Goal: Navigation & Orientation: Find specific page/section

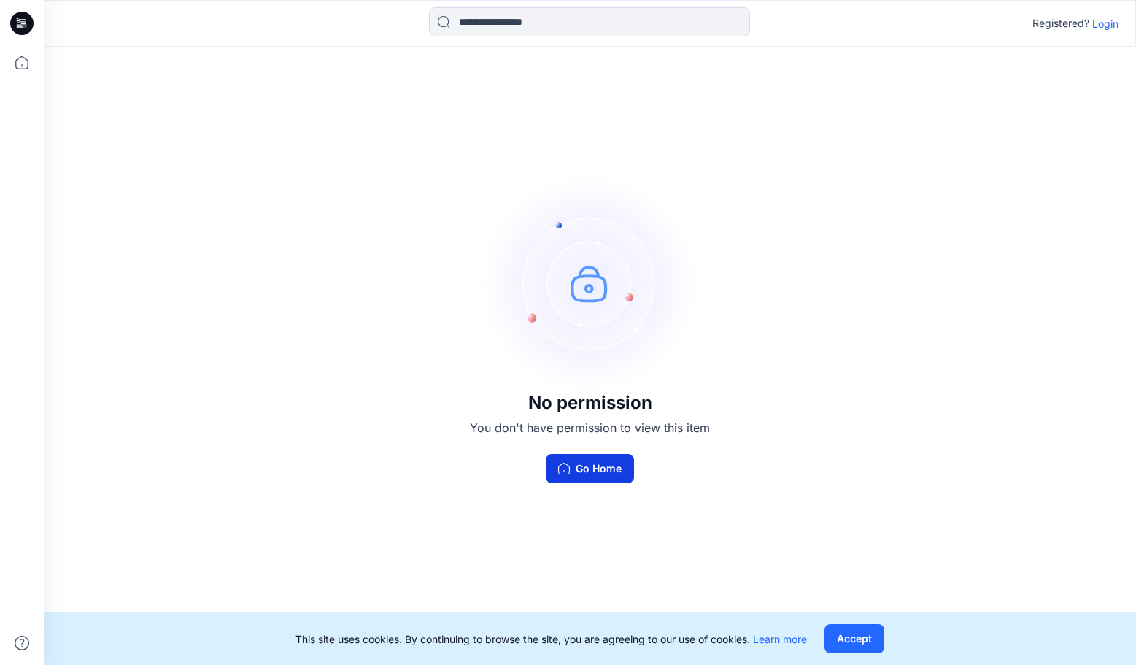
click at [596, 470] on button "Go Home" at bounding box center [590, 468] width 88 height 29
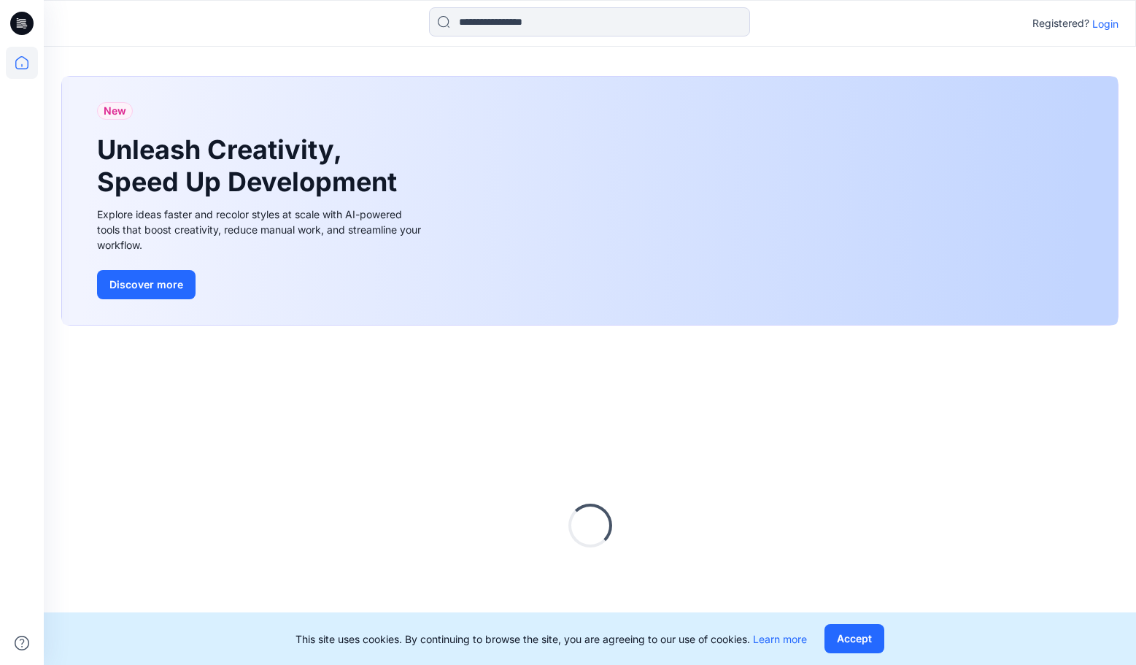
click at [1096, 21] on p "Login" at bounding box center [1105, 23] width 26 height 15
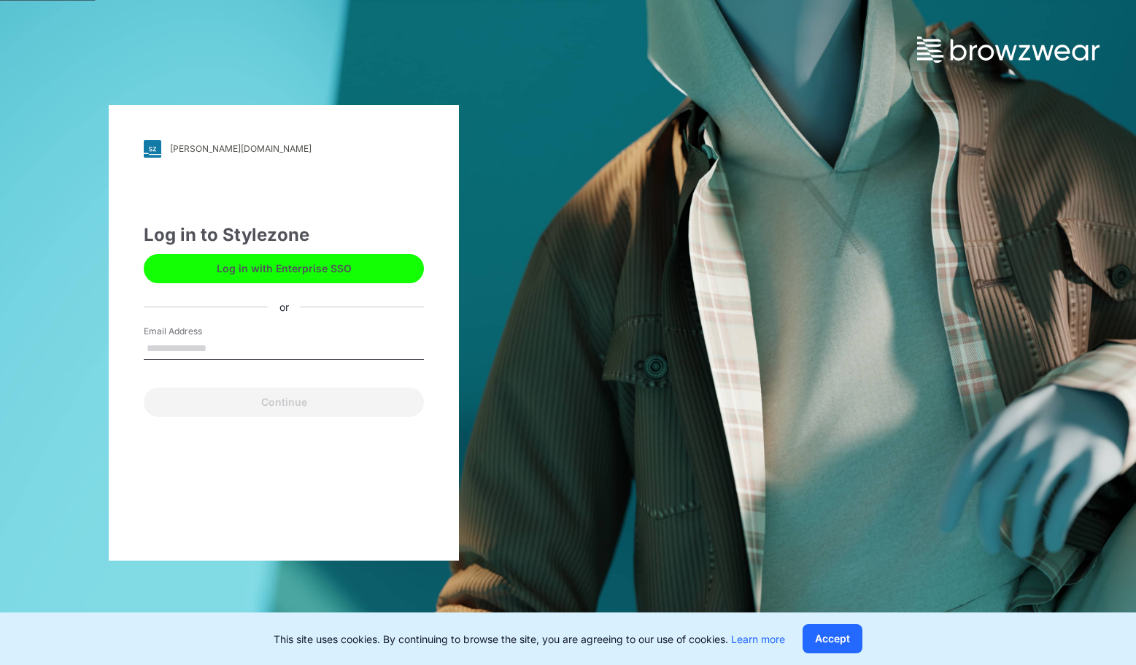
click at [243, 270] on button "Log in with Enterprise SSO" at bounding box center [284, 268] width 280 height 29
click at [180, 349] on input "Email Address" at bounding box center [284, 349] width 280 height 22
type input "**********"
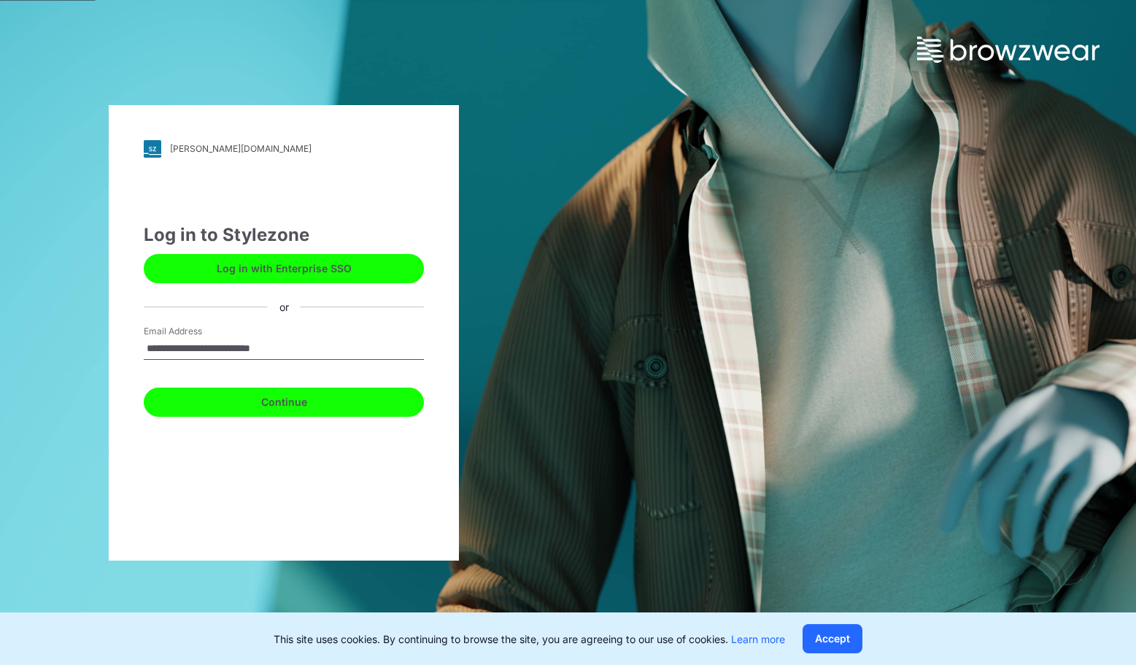
click at [223, 408] on button "Continue" at bounding box center [284, 401] width 280 height 29
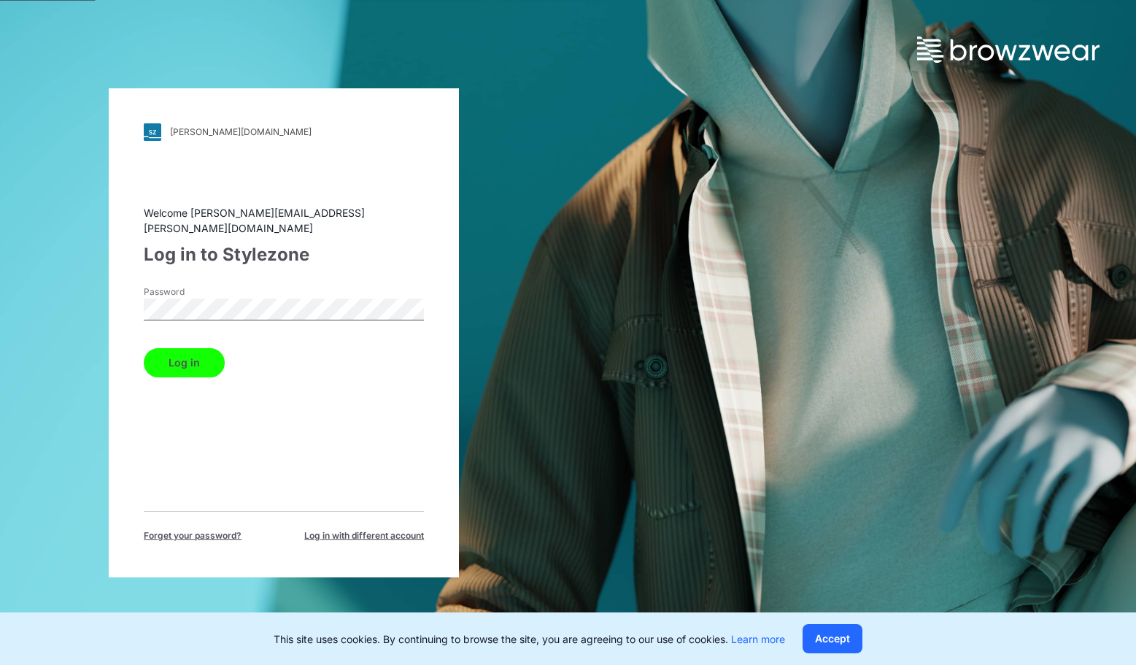
click at [198, 355] on button "Log in" at bounding box center [184, 362] width 81 height 29
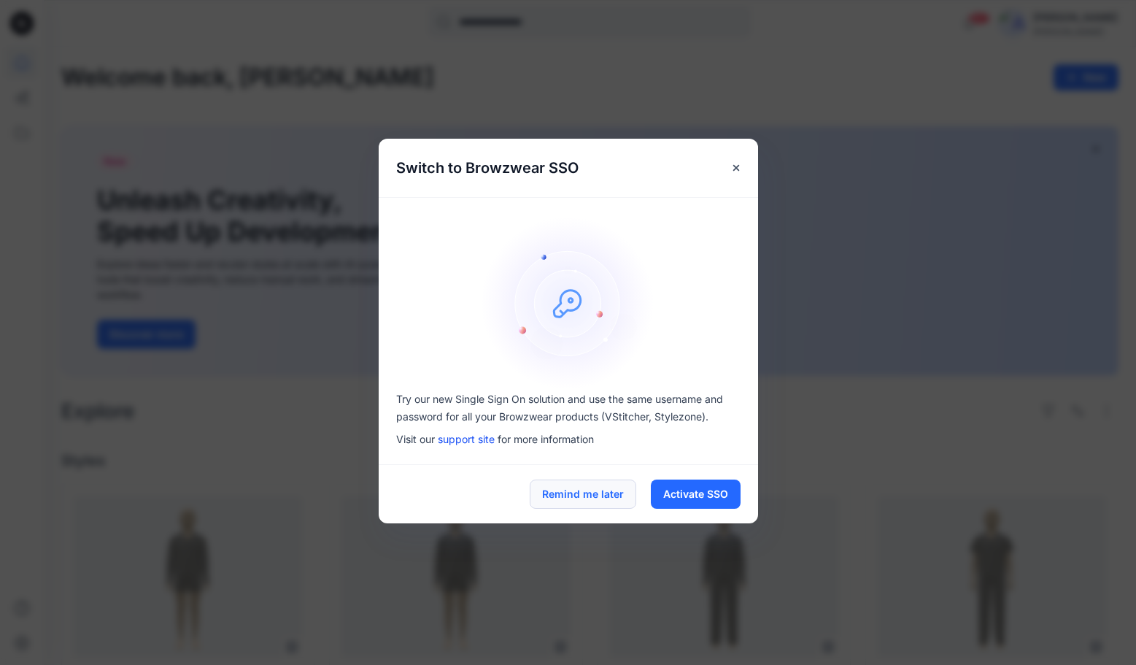
click at [571, 498] on button "Remind me later" at bounding box center [583, 493] width 107 height 29
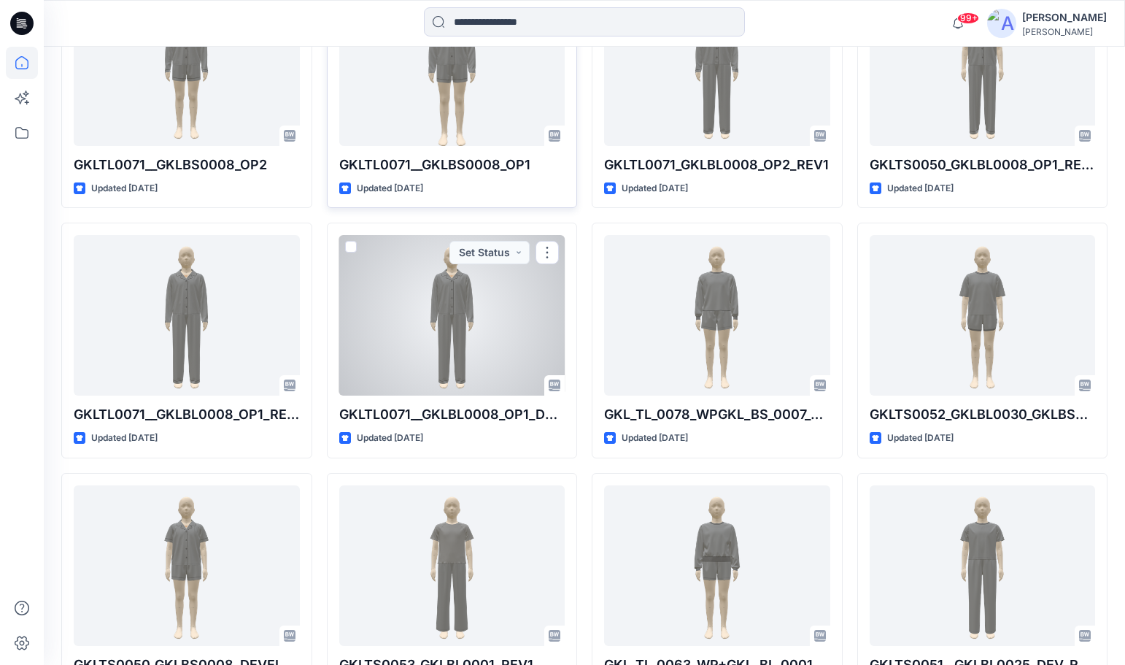
scroll to position [146, 0]
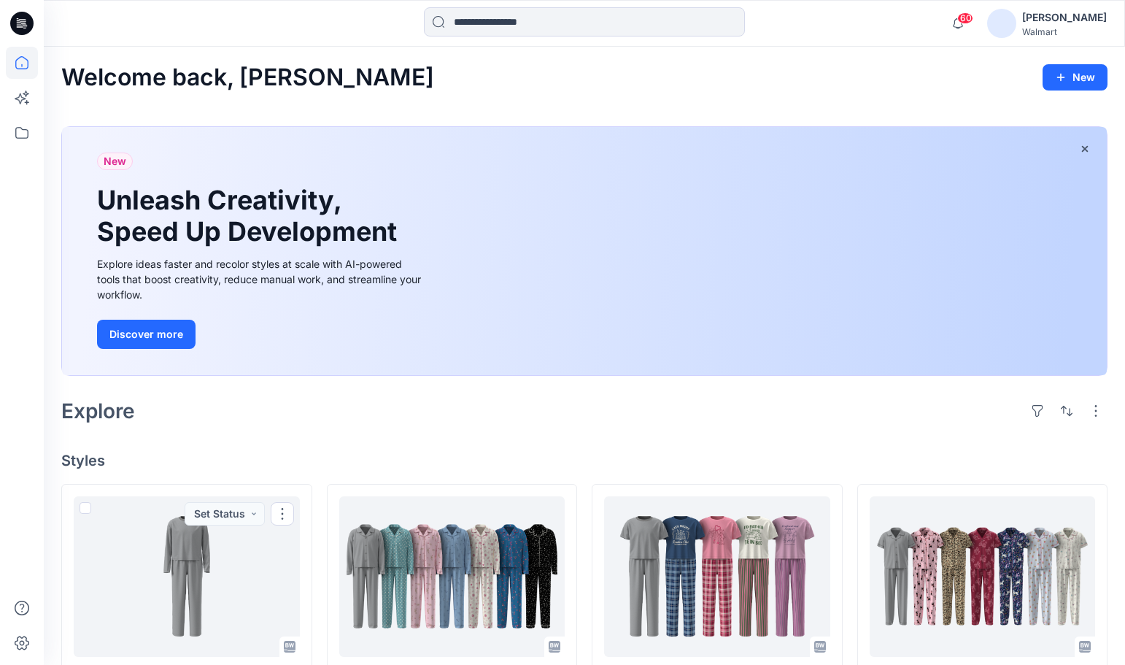
scroll to position [219, 0]
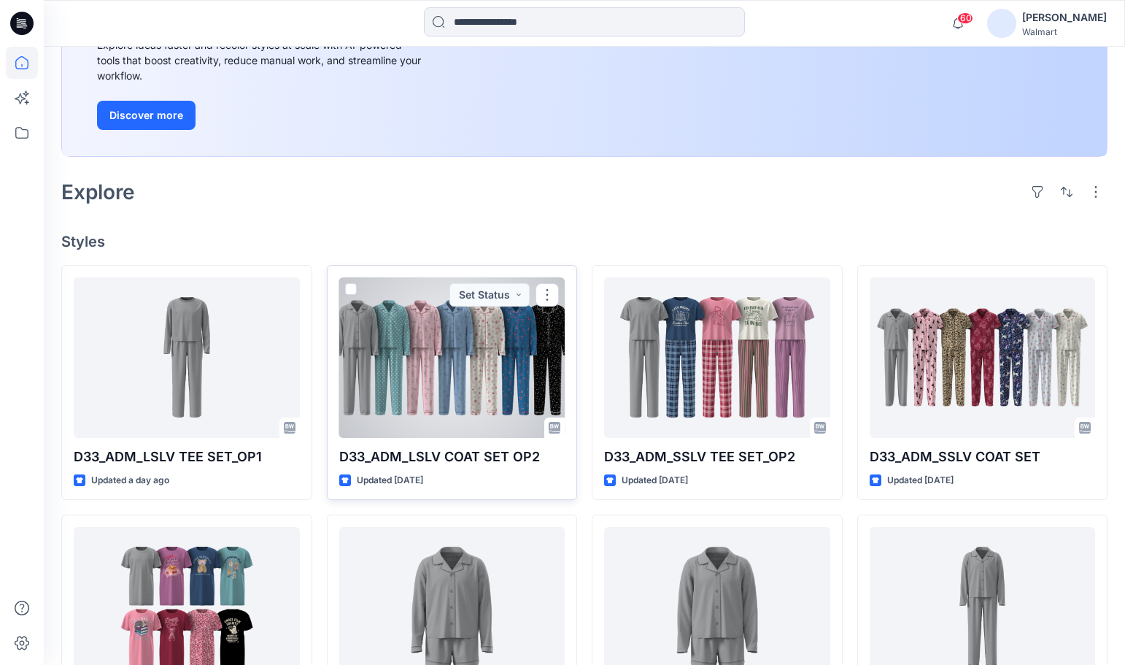
click at [471, 347] on div at bounding box center [452, 357] width 226 height 161
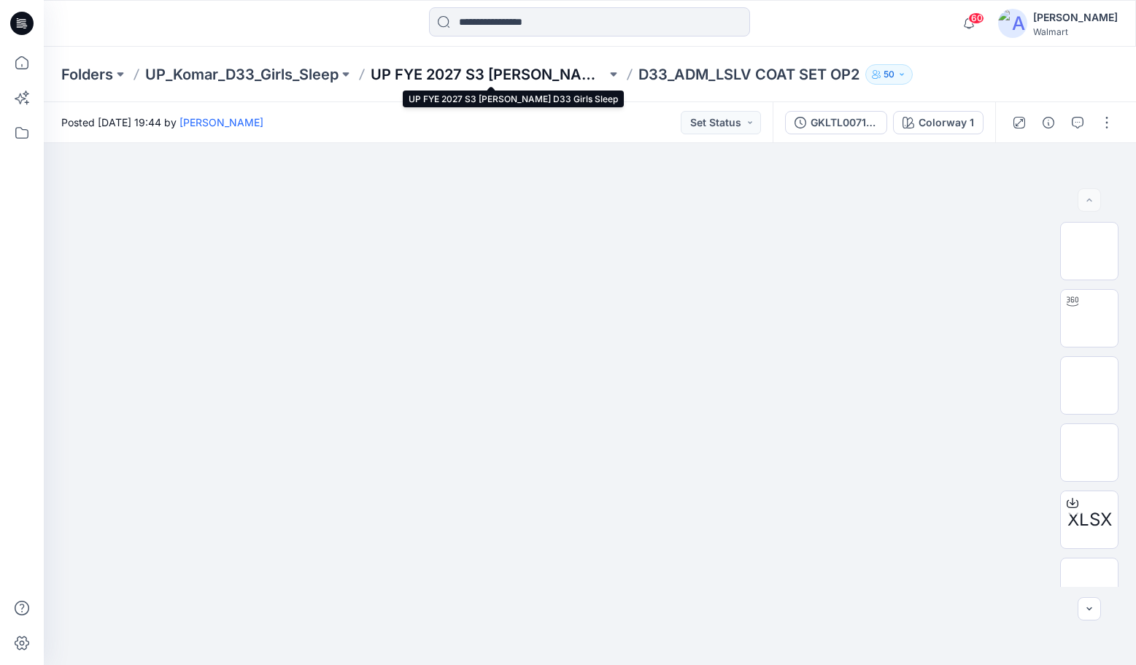
click at [538, 65] on p "UP FYE 2027 S3 [PERSON_NAME] D33 Girls Sleep" at bounding box center [489, 74] width 236 height 20
